Goal: Find specific page/section: Find specific page/section

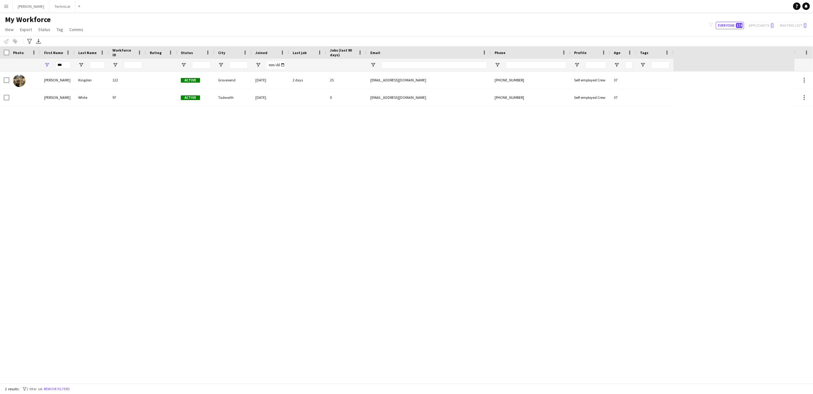
click at [69, 64] on input "***" at bounding box center [63, 64] width 16 height 7
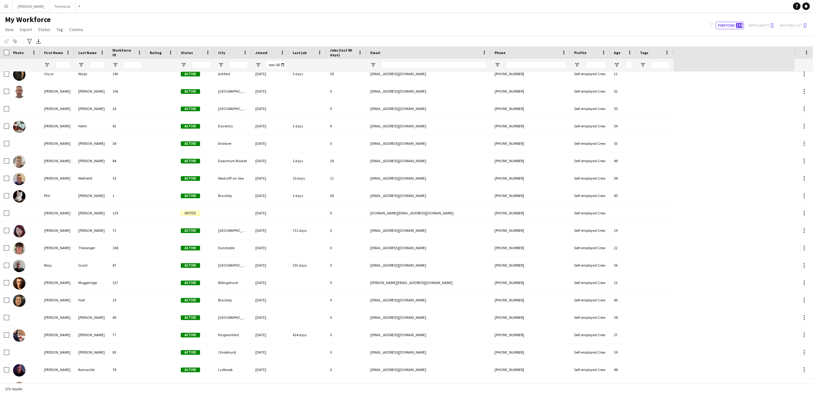
scroll to position [2246, 0]
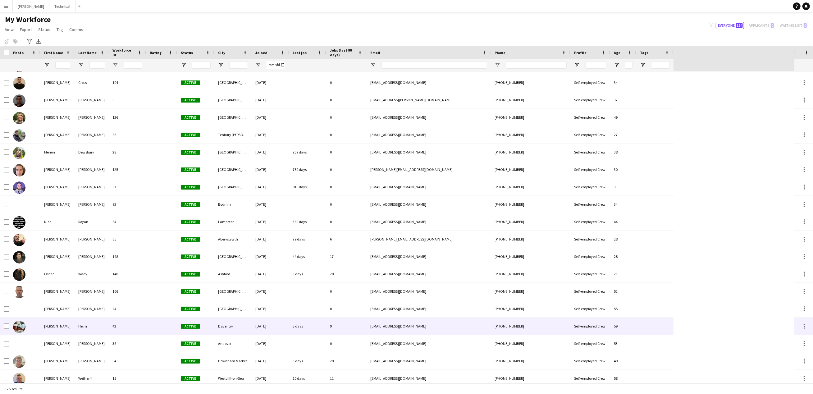
click at [40, 326] on div "[PERSON_NAME]" at bounding box center [57, 326] width 34 height 17
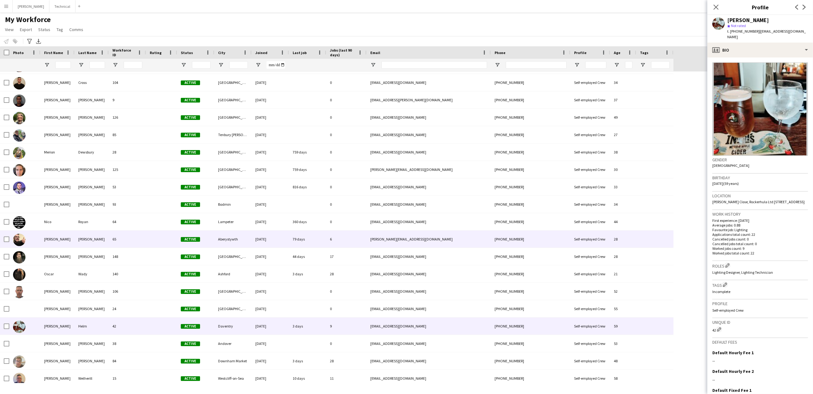
click at [56, 244] on div "[PERSON_NAME]" at bounding box center [57, 239] width 34 height 17
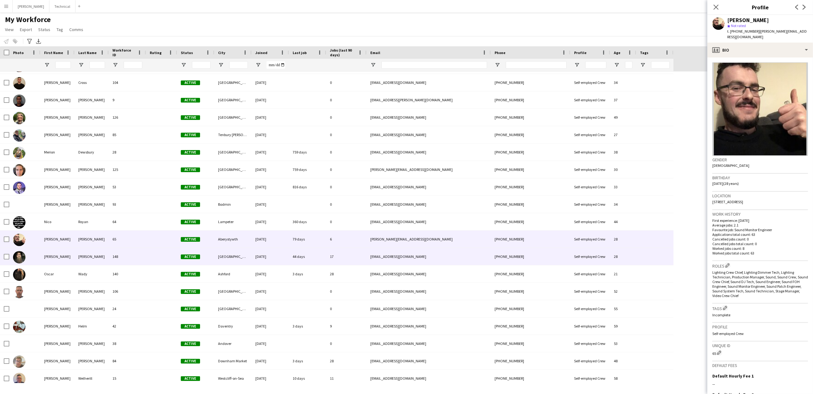
click at [50, 258] on div "[PERSON_NAME]" at bounding box center [57, 256] width 34 height 17
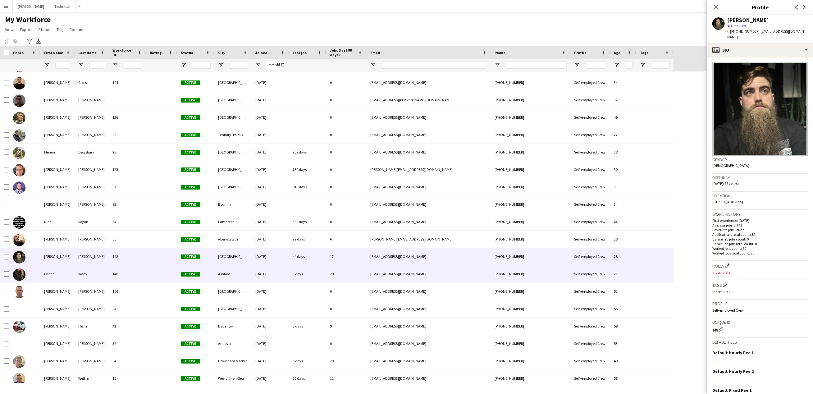
click at [48, 272] on div "Oscar" at bounding box center [57, 273] width 34 height 17
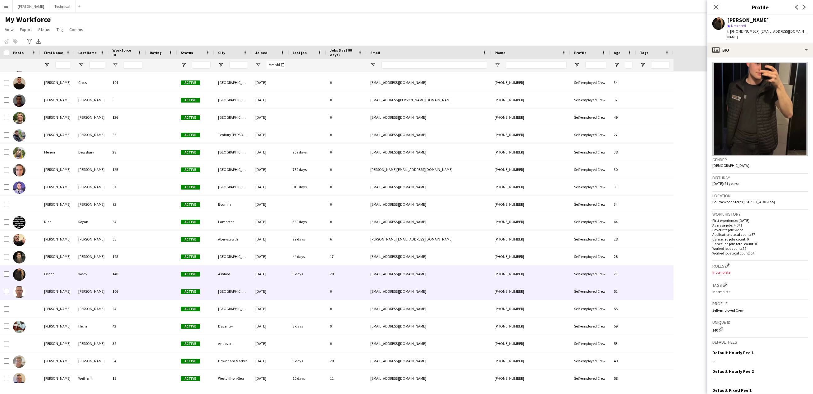
click at [47, 294] on div "[PERSON_NAME]" at bounding box center [57, 291] width 34 height 17
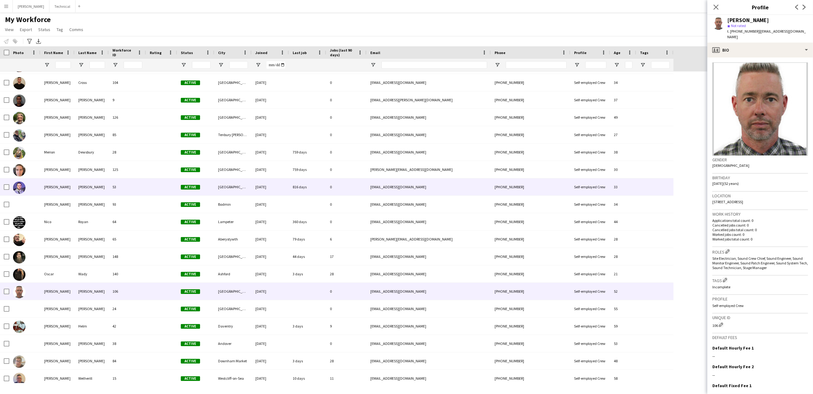
click at [51, 184] on div "[PERSON_NAME]" at bounding box center [57, 186] width 34 height 17
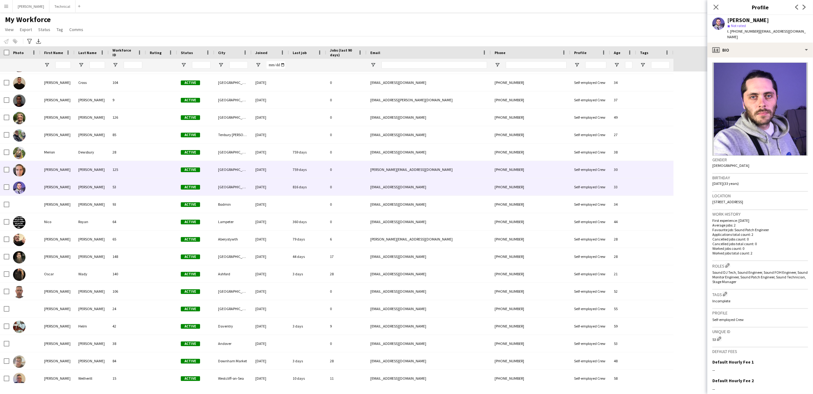
click at [52, 172] on div "[PERSON_NAME]" at bounding box center [57, 169] width 34 height 17
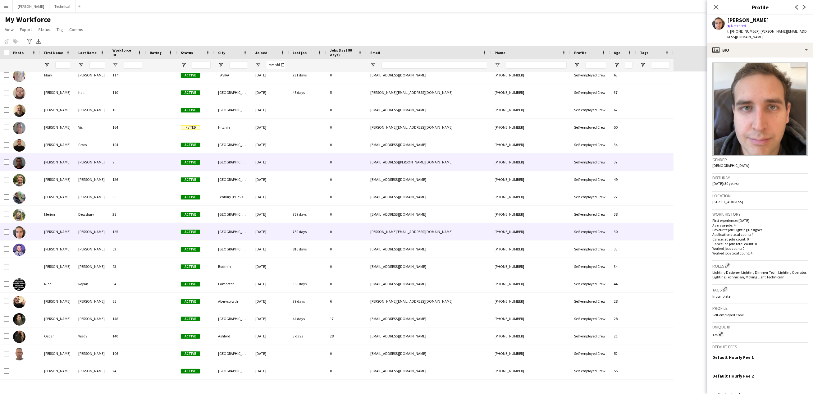
click at [52, 161] on div "[PERSON_NAME]" at bounding box center [57, 162] width 34 height 17
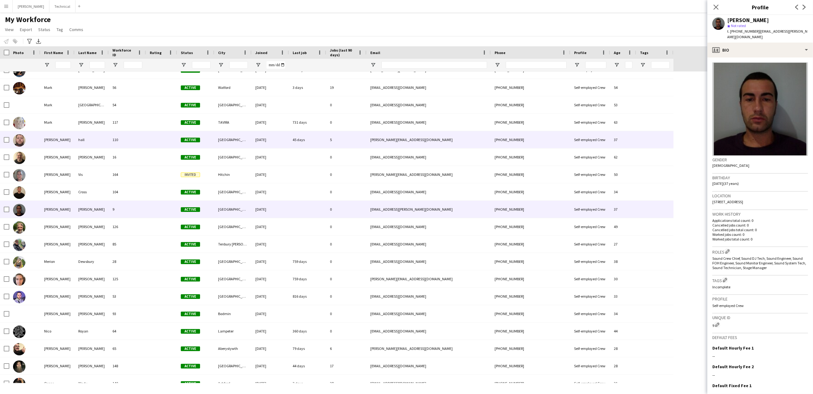
click at [50, 141] on div "[PERSON_NAME]" at bounding box center [57, 139] width 34 height 17
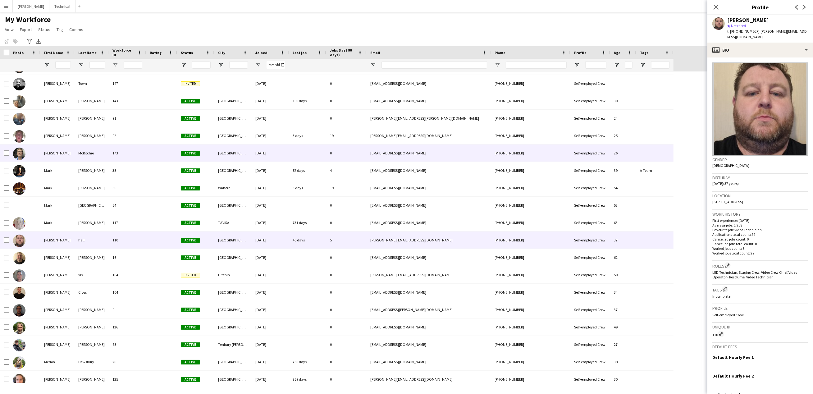
click at [48, 151] on div "[PERSON_NAME]" at bounding box center [57, 153] width 34 height 17
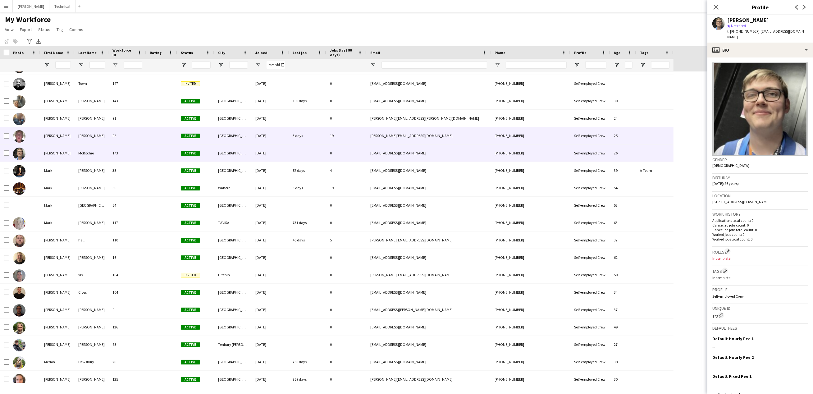
click at [48, 142] on div "[PERSON_NAME]" at bounding box center [57, 135] width 34 height 17
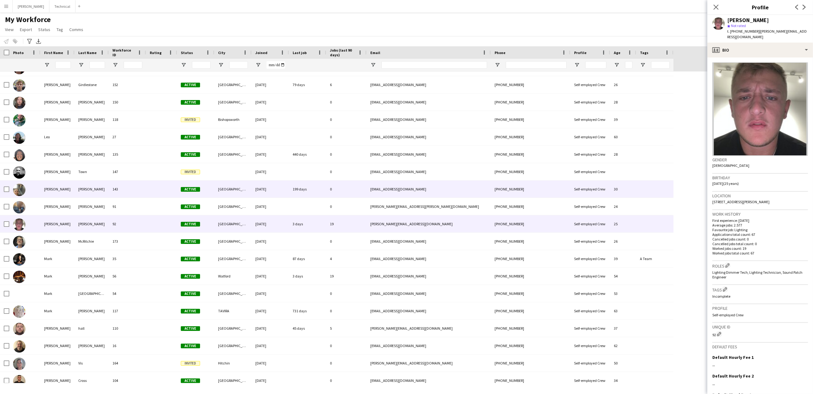
click at [42, 194] on div "[PERSON_NAME]" at bounding box center [57, 189] width 34 height 17
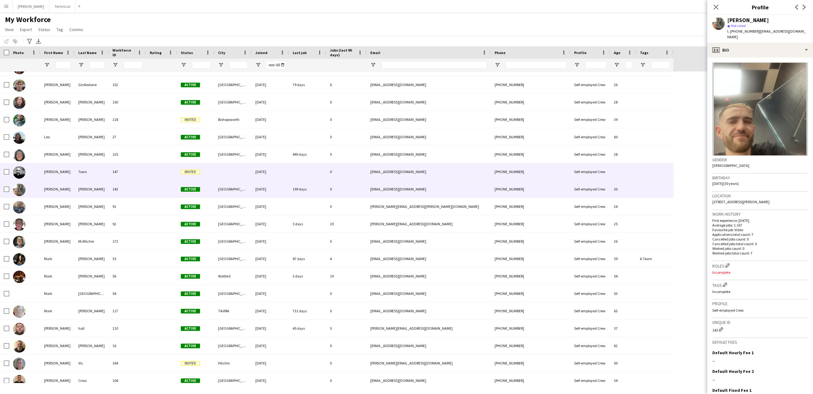
click at [48, 175] on div "[PERSON_NAME]" at bounding box center [57, 171] width 34 height 17
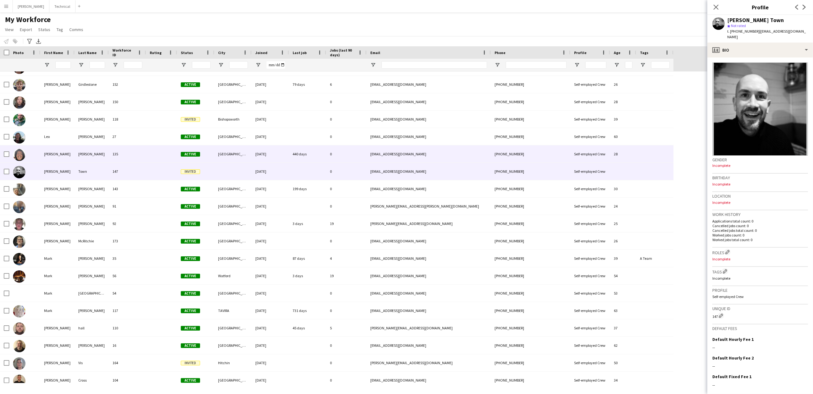
click at [51, 155] on div "[PERSON_NAME]" at bounding box center [57, 153] width 34 height 17
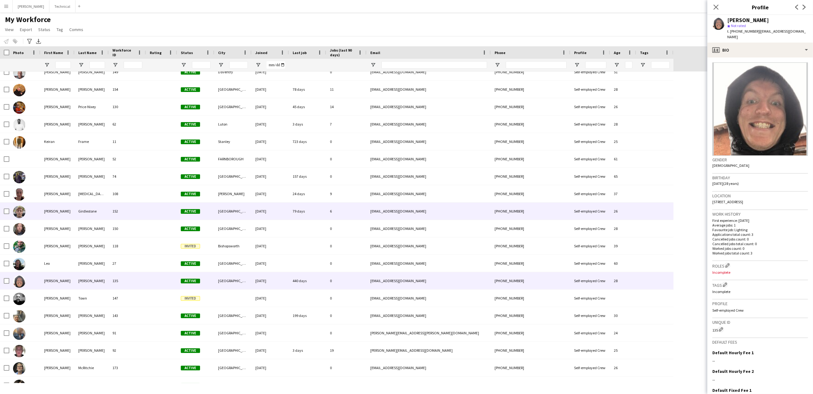
click at [46, 213] on div "[PERSON_NAME]" at bounding box center [57, 211] width 34 height 17
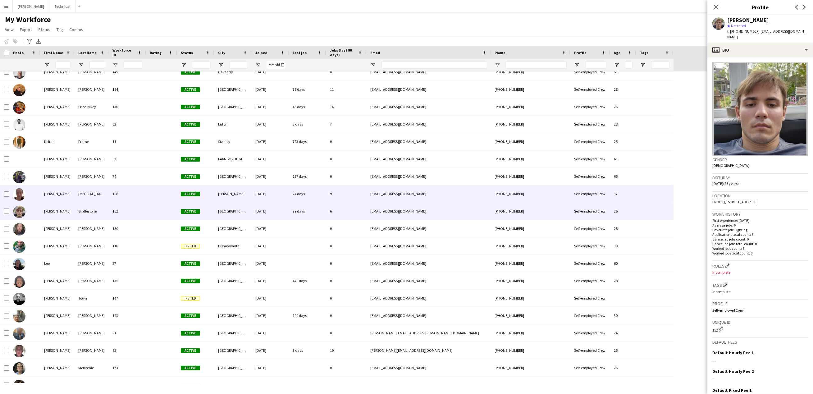
click at [45, 194] on div "[PERSON_NAME]" at bounding box center [57, 193] width 34 height 17
